Goal: Information Seeking & Learning: Learn about a topic

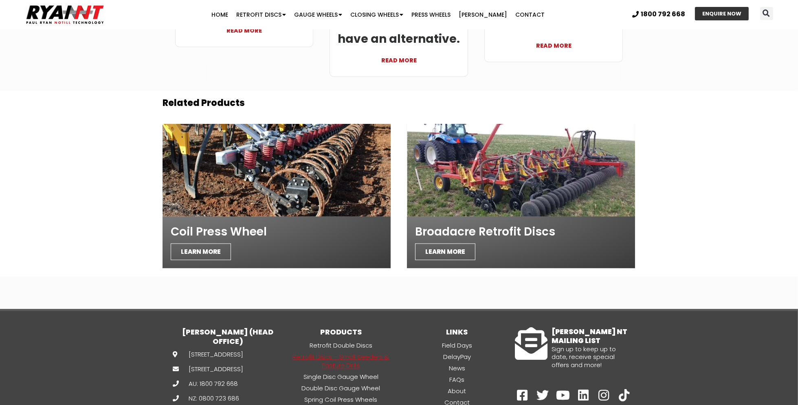
scroll to position [2811, 0]
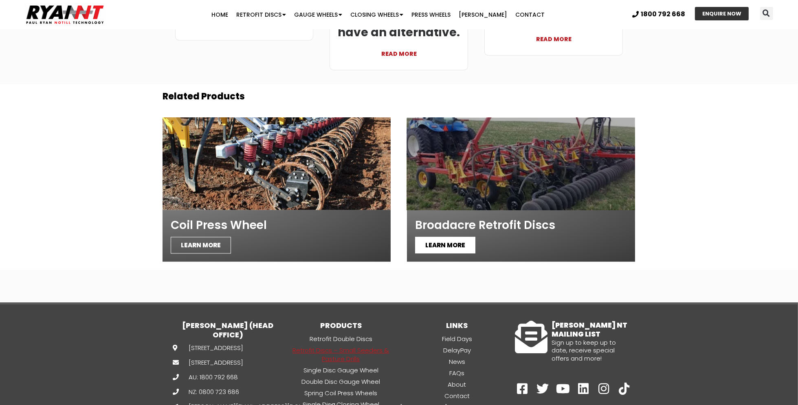
click at [435, 237] on span "LEARN MORE" at bounding box center [445, 245] width 60 height 17
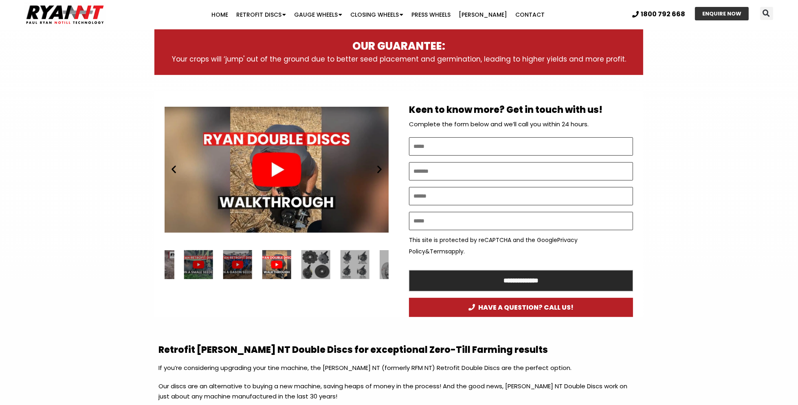
scroll to position [366, 0]
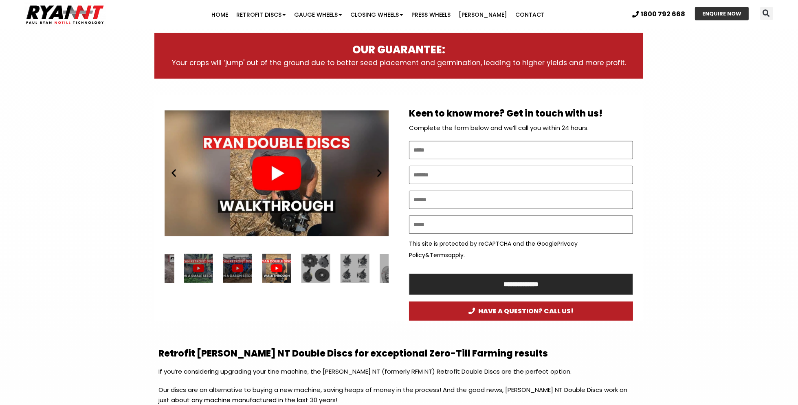
click at [380, 172] on icon "Next slide" at bounding box center [379, 173] width 10 height 10
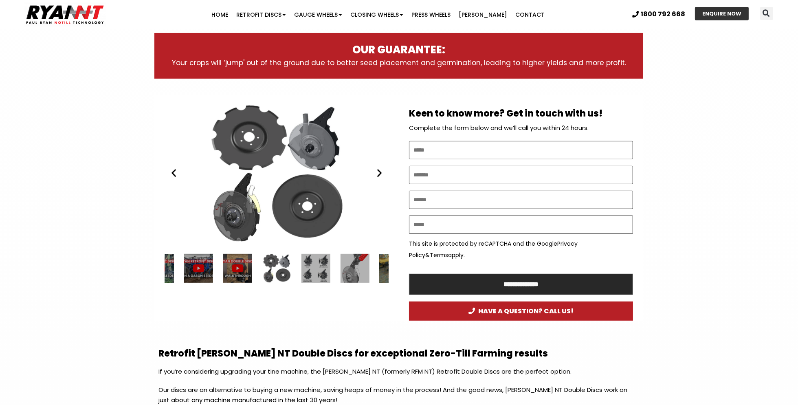
click at [316, 169] on div "RYAN NT Double Discs plates (RFM)" at bounding box center [277, 173] width 224 height 141
click at [253, 134] on div "RYAN NT Double Discs plates (RFM)" at bounding box center [277, 173] width 224 height 141
click at [314, 268] on div "6 / 34" at bounding box center [315, 268] width 29 height 29
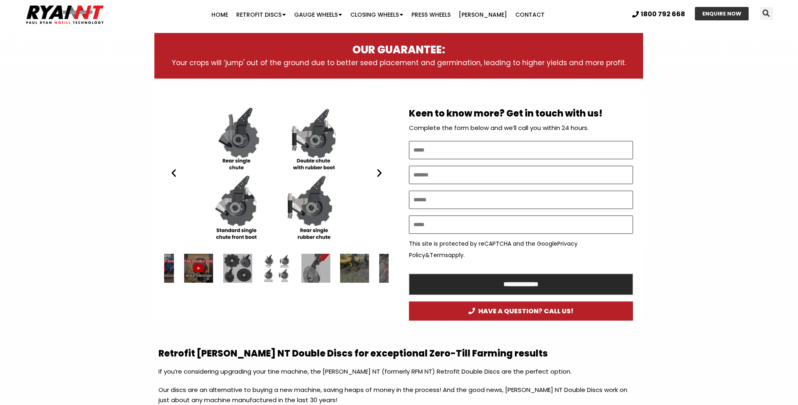
click at [352, 266] on div "8 / 34" at bounding box center [354, 268] width 29 height 29
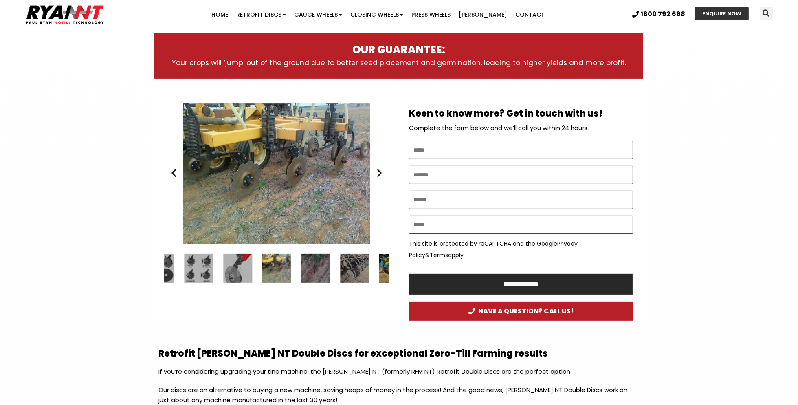
click at [380, 171] on icon "Next slide" at bounding box center [379, 173] width 10 height 10
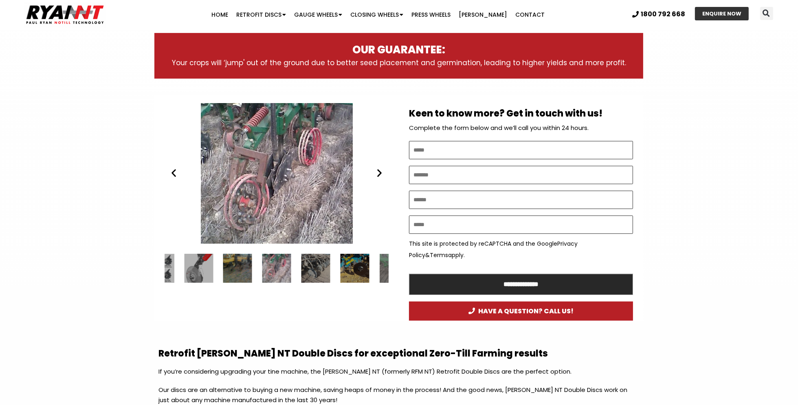
click at [380, 173] on icon "Next slide" at bounding box center [379, 173] width 10 height 10
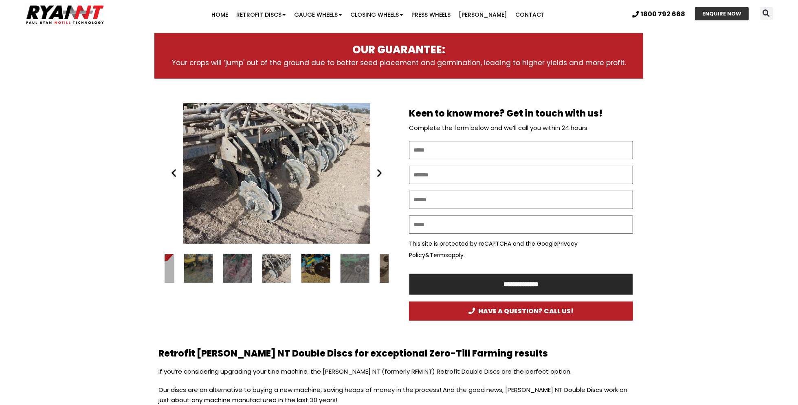
click at [381, 172] on icon "Next slide" at bounding box center [379, 173] width 10 height 10
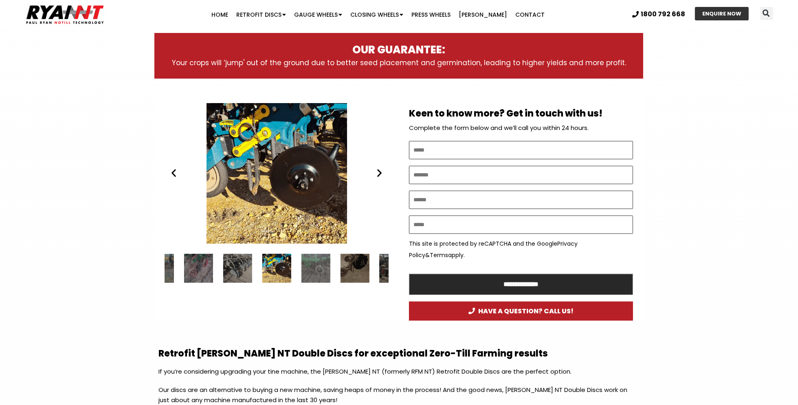
click at [381, 172] on icon "Next slide" at bounding box center [379, 173] width 10 height 10
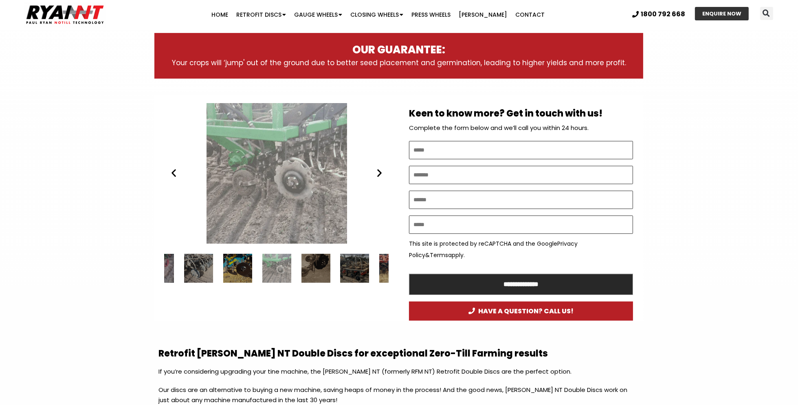
click at [381, 172] on icon "Next slide" at bounding box center [379, 173] width 10 height 10
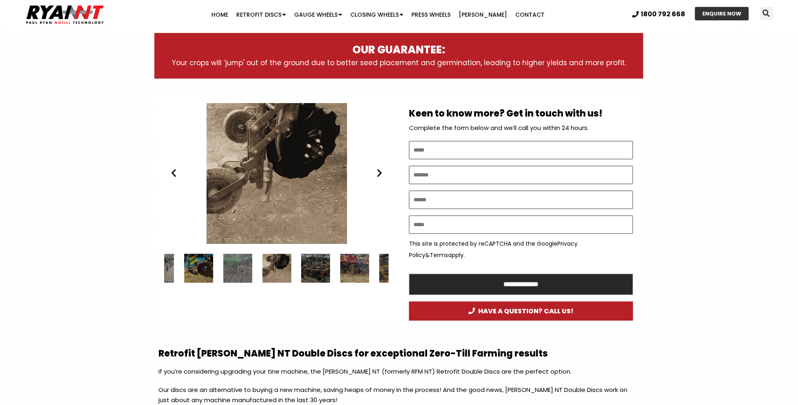
click at [381, 172] on icon "Next slide" at bounding box center [379, 173] width 10 height 10
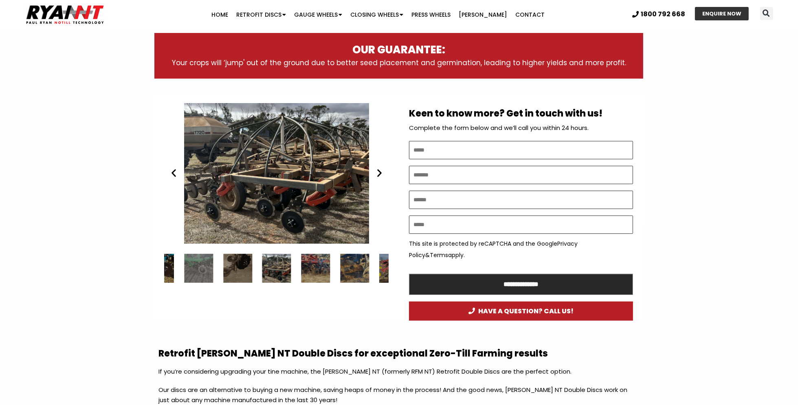
click at [381, 172] on icon "Next slide" at bounding box center [379, 173] width 10 height 10
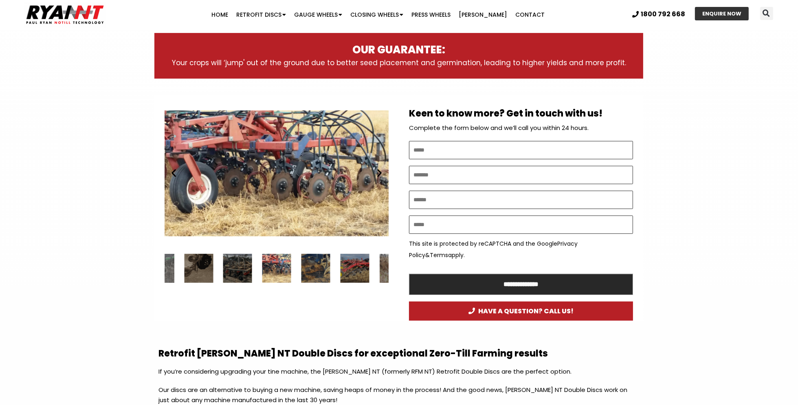
click at [381, 173] on icon "Next slide" at bounding box center [379, 173] width 10 height 10
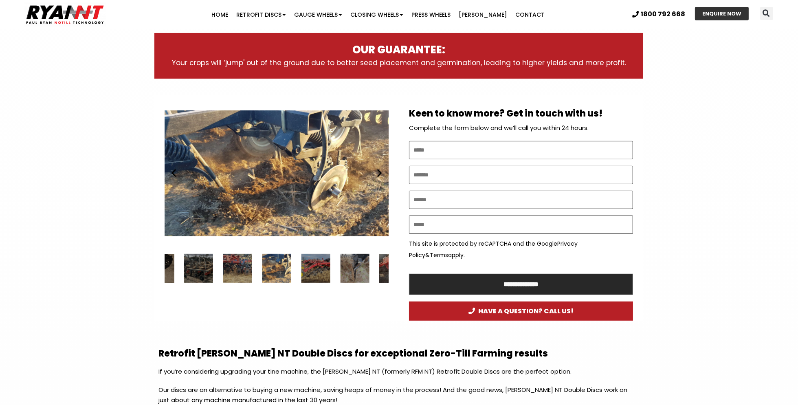
click at [383, 177] on icon "Next slide" at bounding box center [379, 173] width 10 height 10
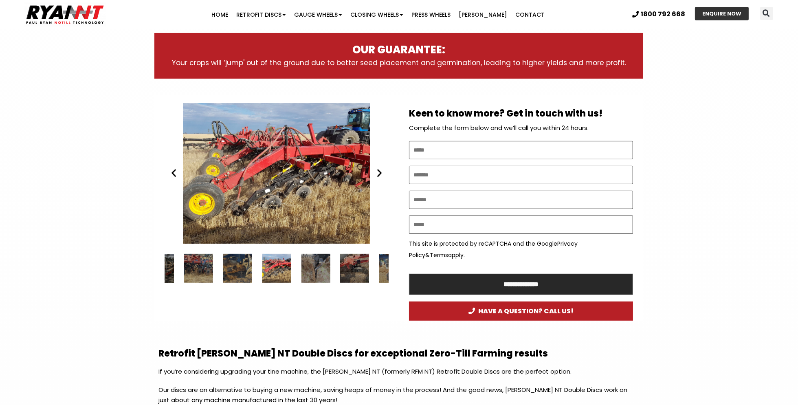
click at [382, 177] on icon "Next slide" at bounding box center [379, 173] width 10 height 10
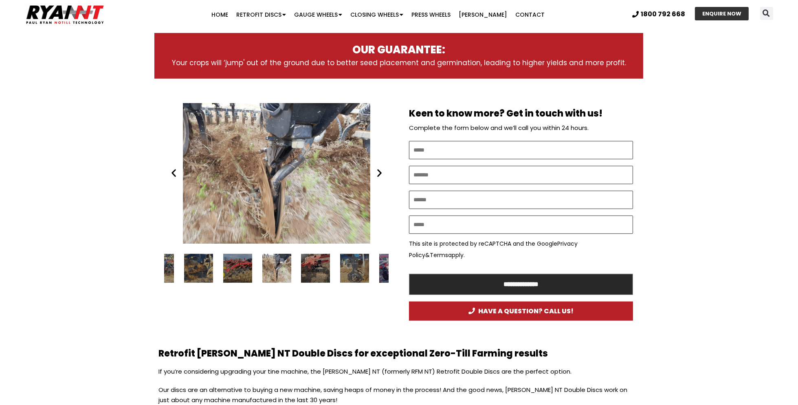
click at [382, 177] on icon "Next slide" at bounding box center [379, 173] width 10 height 10
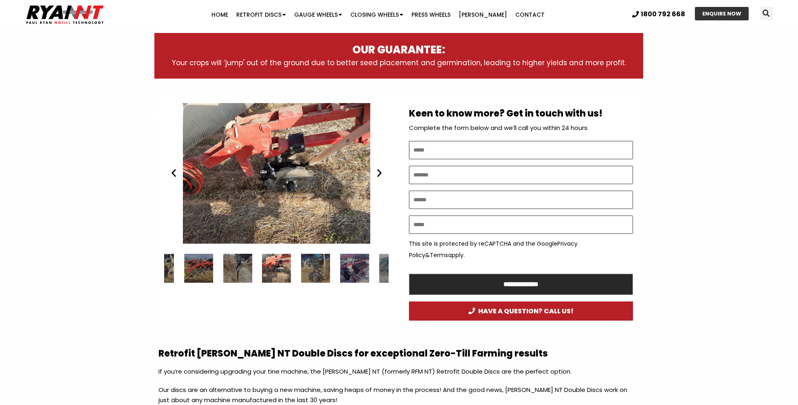
click at [382, 177] on icon "Next slide" at bounding box center [379, 173] width 10 height 10
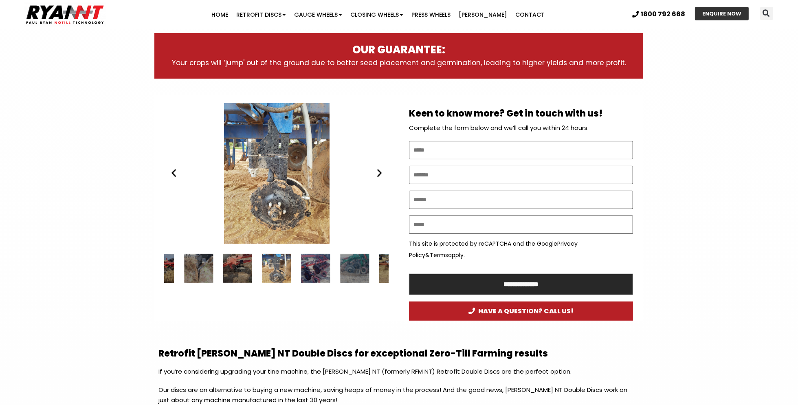
drag, startPoint x: 382, startPoint y: 177, endPoint x: 379, endPoint y: 174, distance: 4.3
click at [379, 174] on icon "Next slide" at bounding box center [379, 173] width 10 height 10
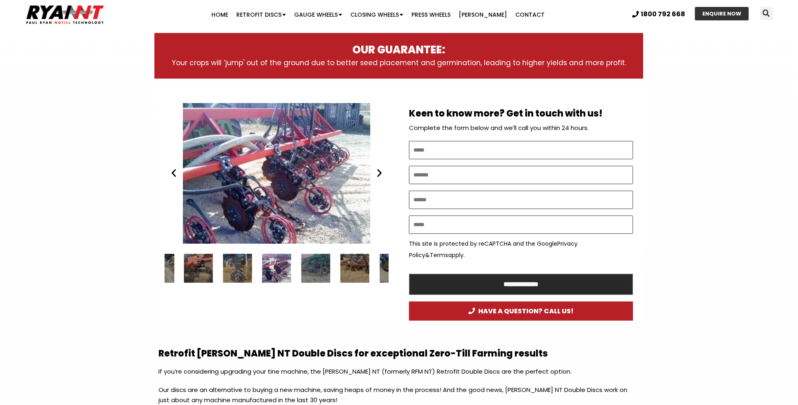
click at [379, 174] on icon "Next slide" at bounding box center [379, 173] width 10 height 10
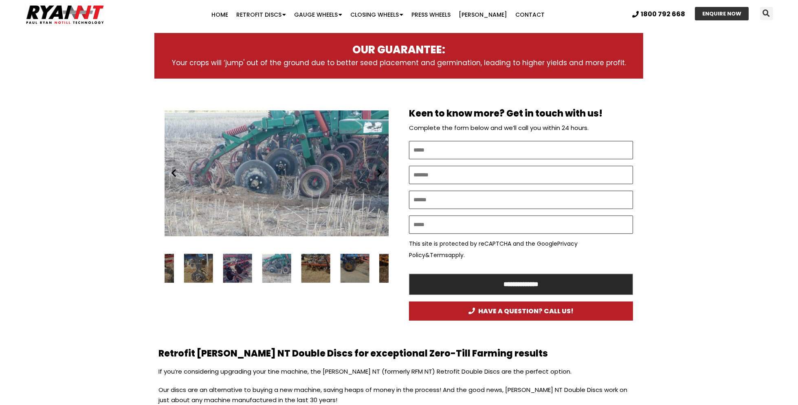
click at [379, 174] on icon "Next slide" at bounding box center [379, 173] width 10 height 10
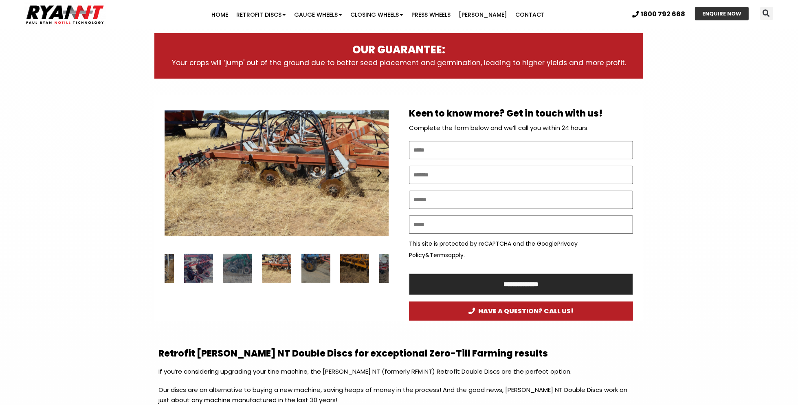
click at [380, 174] on icon "Next slide" at bounding box center [379, 173] width 10 height 10
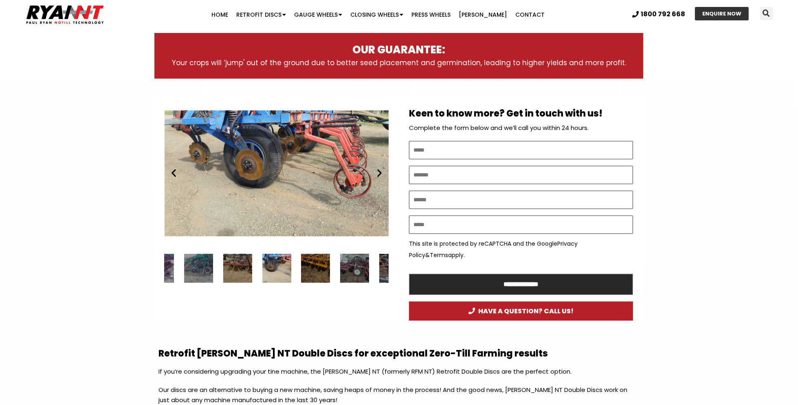
click at [380, 174] on icon "Next slide" at bounding box center [379, 173] width 10 height 10
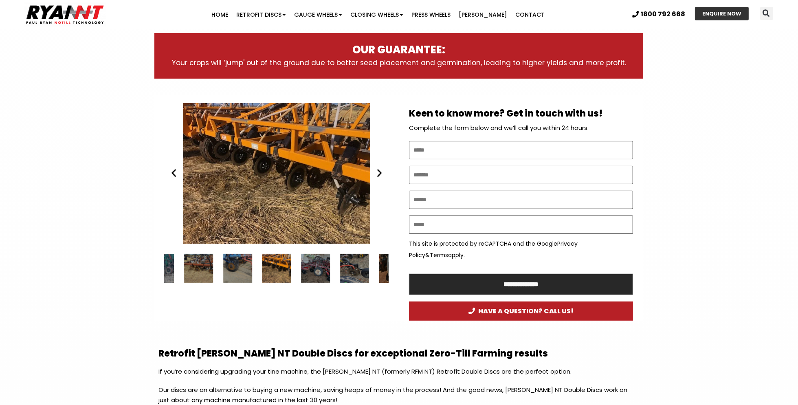
click at [379, 172] on icon "Next slide" at bounding box center [379, 173] width 10 height 10
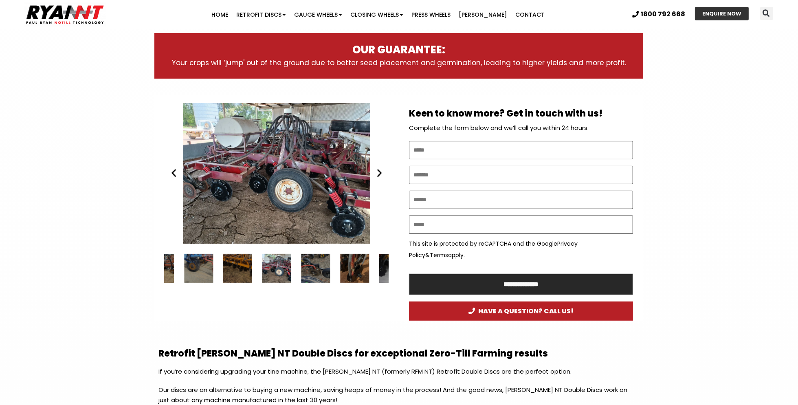
click at [379, 172] on icon "Next slide" at bounding box center [379, 173] width 10 height 10
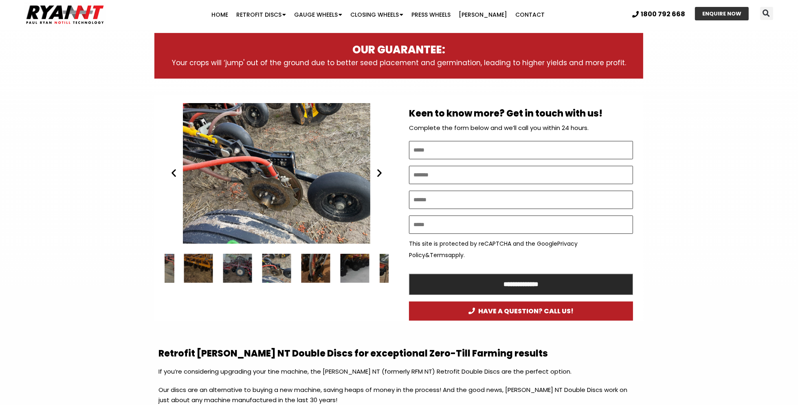
click at [379, 173] on icon "Next slide" at bounding box center [379, 173] width 10 height 10
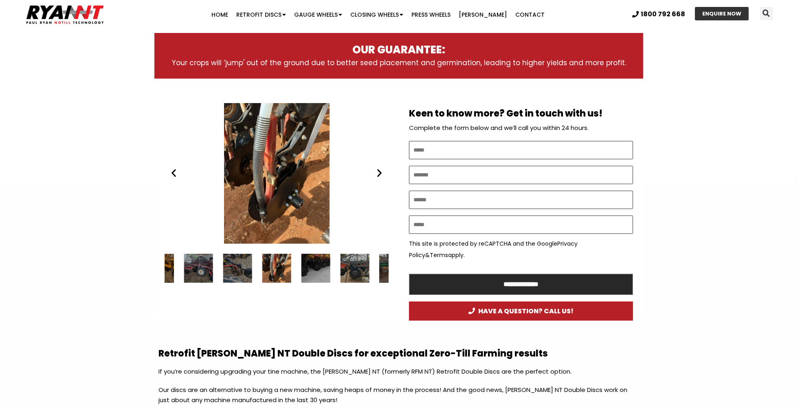
click at [379, 173] on icon "Next slide" at bounding box center [379, 173] width 10 height 10
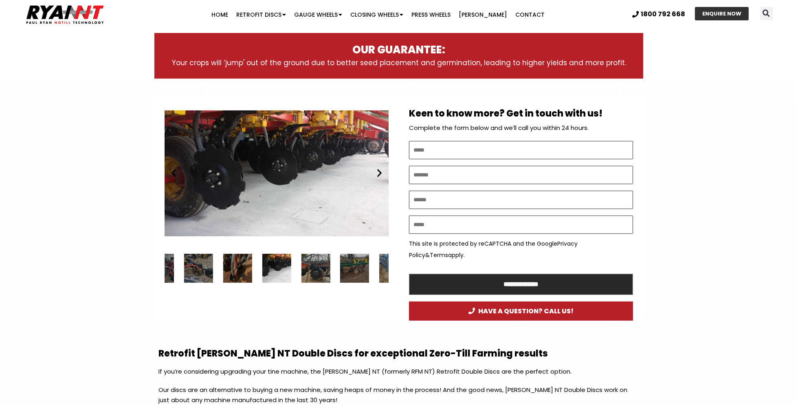
click at [379, 173] on icon "Next slide" at bounding box center [379, 173] width 10 height 10
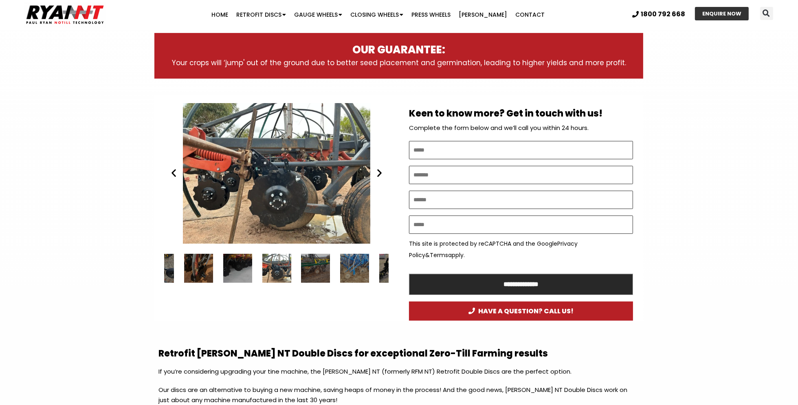
click at [379, 173] on icon "Next slide" at bounding box center [379, 173] width 10 height 10
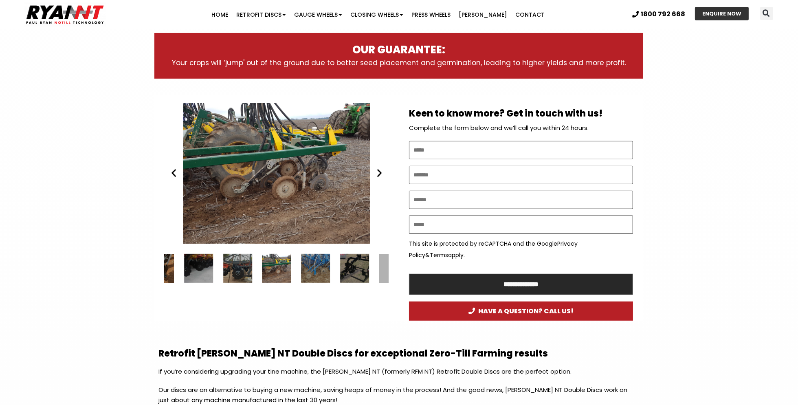
click at [379, 173] on icon "Next slide" at bounding box center [379, 173] width 10 height 10
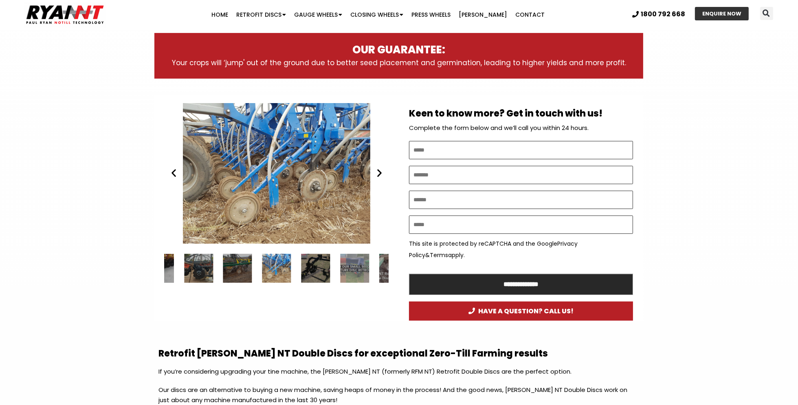
click at [379, 170] on icon "Next slide" at bounding box center [379, 173] width 10 height 10
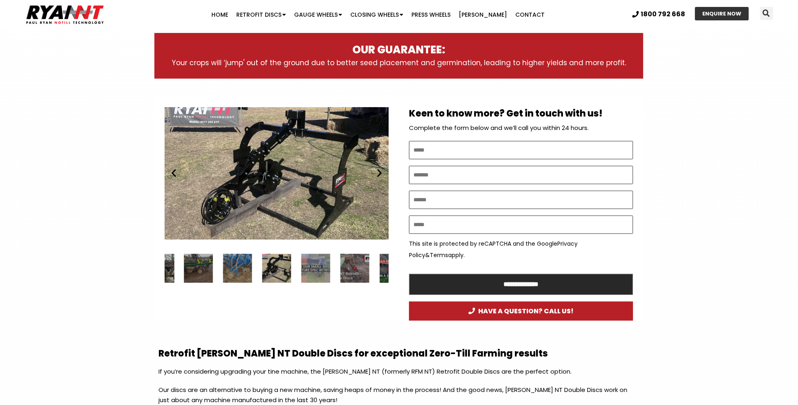
click at [379, 170] on icon "Next slide" at bounding box center [379, 173] width 10 height 10
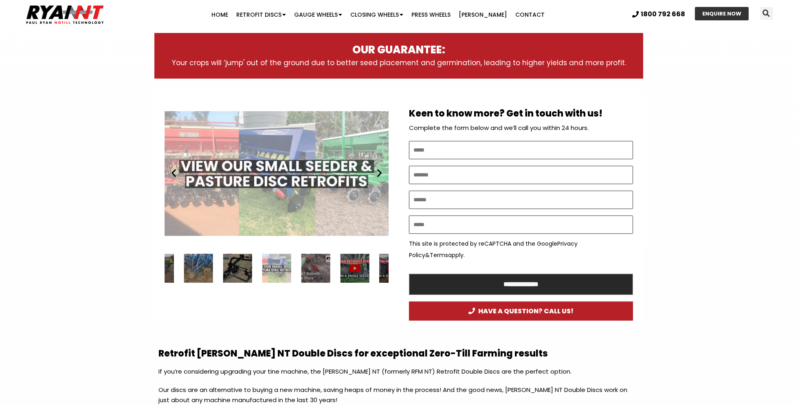
click at [379, 171] on icon "Next slide" at bounding box center [379, 173] width 10 height 10
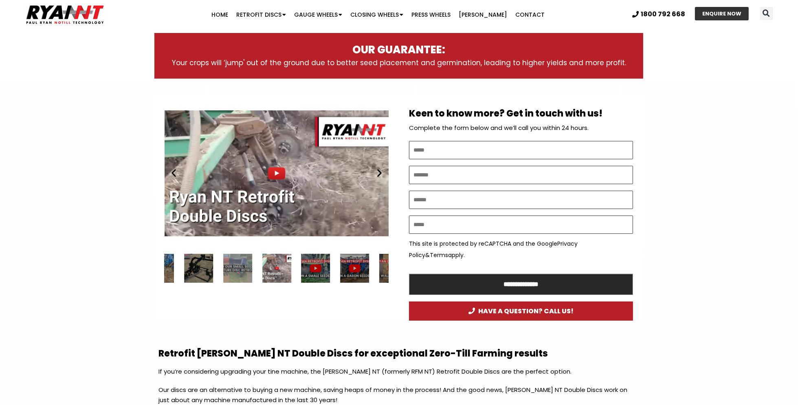
click at [379, 173] on icon "Next slide" at bounding box center [379, 173] width 10 height 10
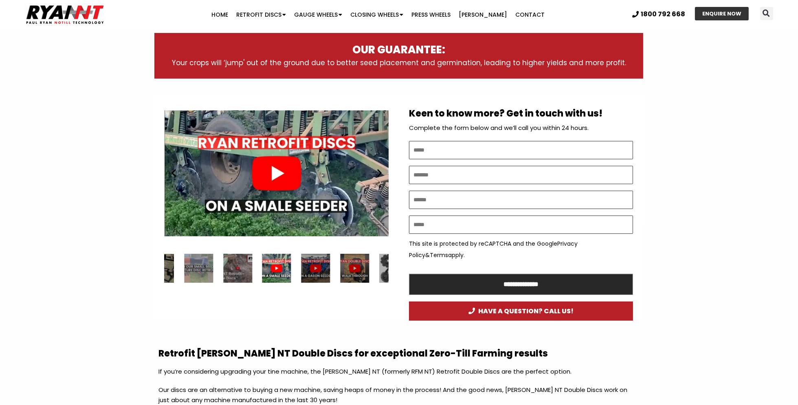
click at [379, 173] on icon "Next slide" at bounding box center [379, 173] width 10 height 10
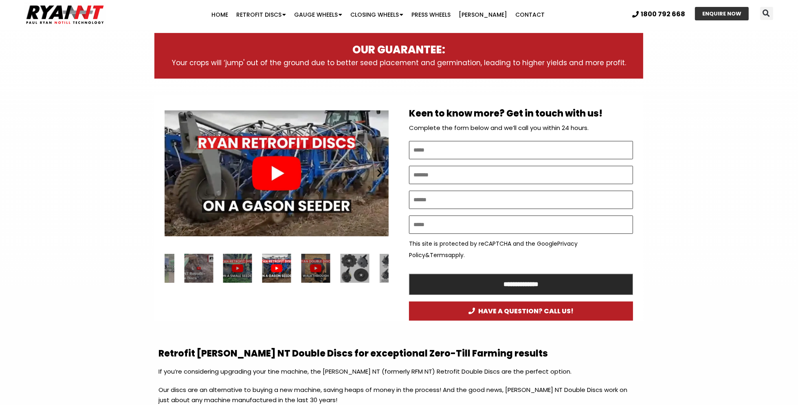
click at [379, 173] on icon "Next slide" at bounding box center [379, 173] width 10 height 10
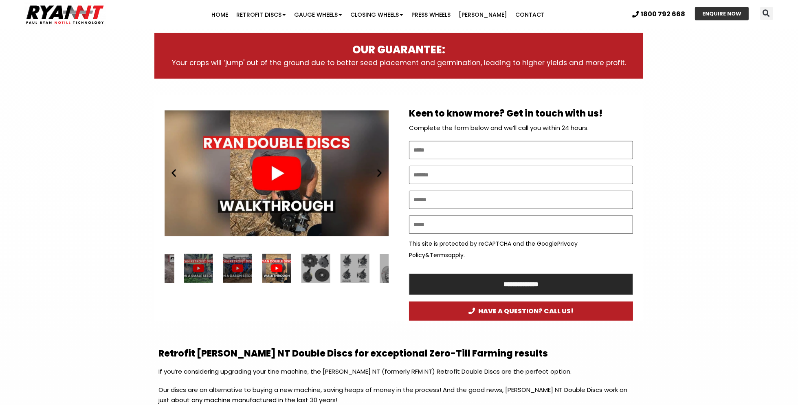
click at [379, 173] on icon "Next slide" at bounding box center [379, 173] width 10 height 10
